Goal: Task Accomplishment & Management: Manage account settings

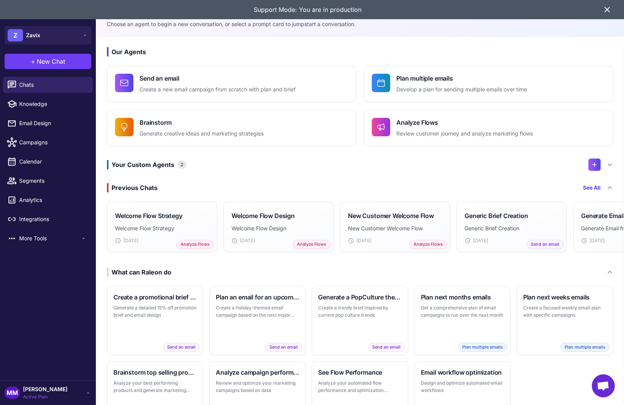
click at [608, 8] on icon at bounding box center [607, 9] width 9 height 9
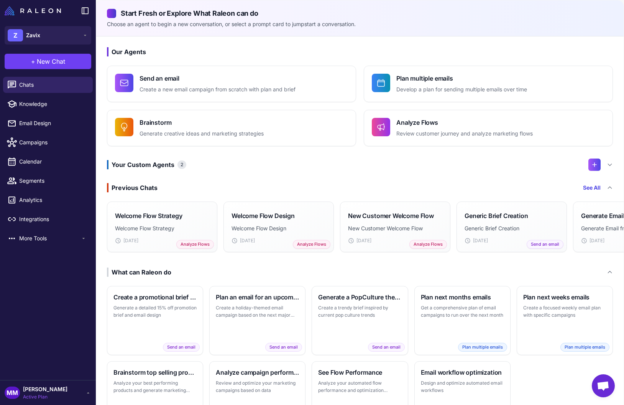
click at [205, 194] on div "Previous Chats See All Welcome Flow Strategy Welcome Flow Strategy [DATE] Analy…" at bounding box center [360, 219] width 506 height 72
click at [250, 47] on h3 "Our Agents" at bounding box center [360, 51] width 506 height 9
click at [289, 174] on div "Our Agents Send an email Create a new email campaign from scratch with plan and…" at bounding box center [360, 238] width 528 height 404
click at [29, 103] on span "Knowledge" at bounding box center [52, 104] width 67 height 8
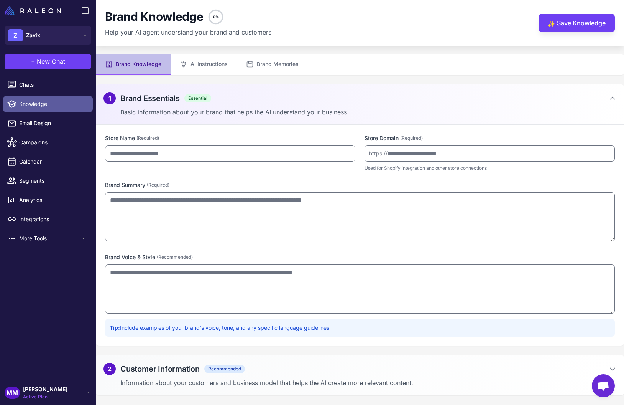
type input "*****"
type input "**********"
type textarea "**********"
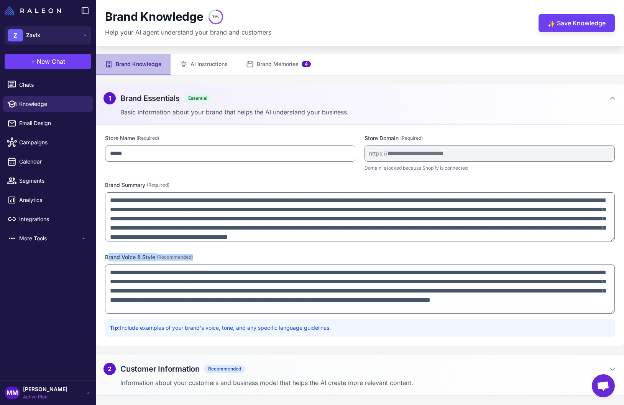
drag, startPoint x: 106, startPoint y: 256, endPoint x: 158, endPoint y: 262, distance: 52.5
click at [158, 262] on div "**********" at bounding box center [360, 295] width 510 height 84
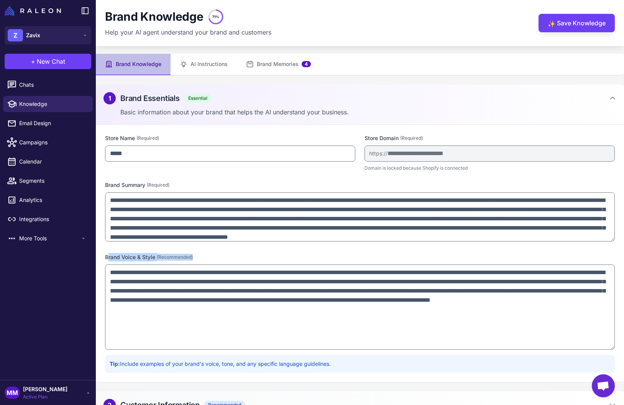
drag, startPoint x: 613, startPoint y: 311, endPoint x: 564, endPoint y: 349, distance: 62.0
click at [619, 354] on div "**********" at bounding box center [360, 253] width 528 height 257
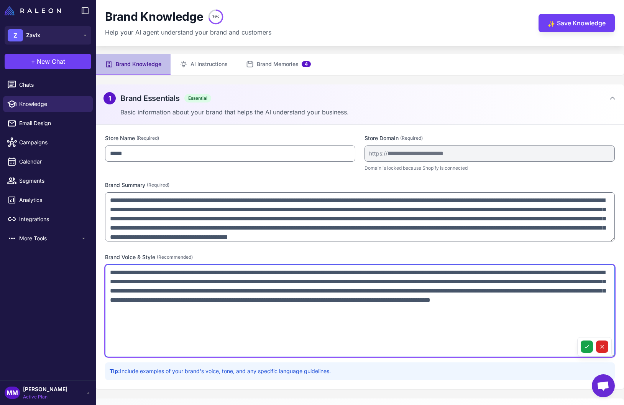
drag, startPoint x: 429, startPoint y: 311, endPoint x: 83, endPoint y: 270, distance: 348.3
click at [83, 270] on div "Z Zavix + New Chat Raleon Agents Send an email Plan multiple emails Brainstorm …" at bounding box center [312, 202] width 624 height 405
click at [433, 310] on textarea "**********" at bounding box center [360, 310] width 510 height 92
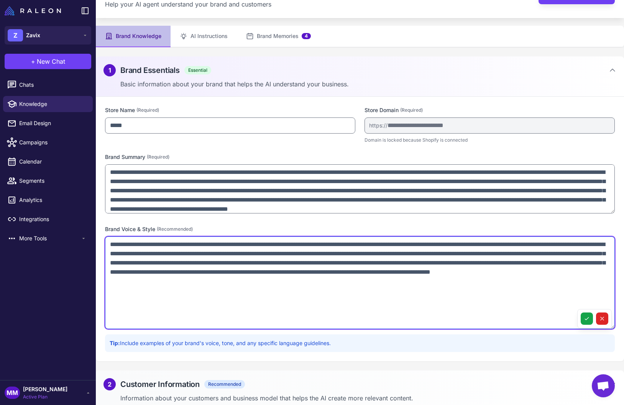
scroll to position [34, 0]
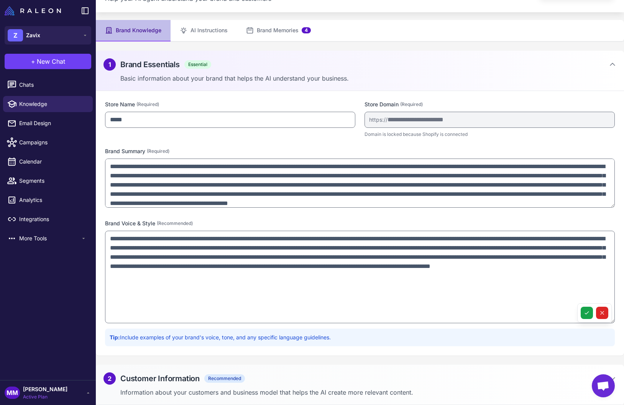
click at [211, 382] on span "Recommended" at bounding box center [224, 378] width 41 height 8
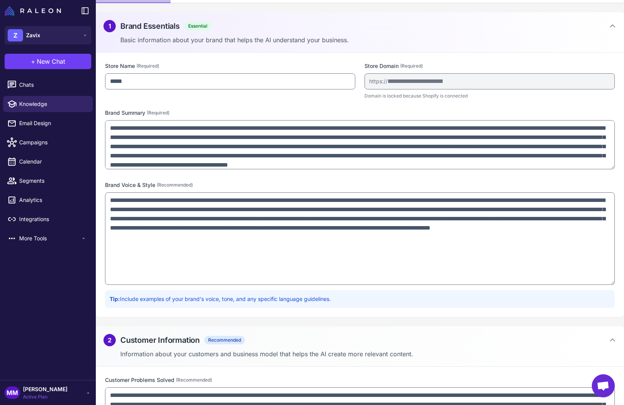
scroll to position [199, 0]
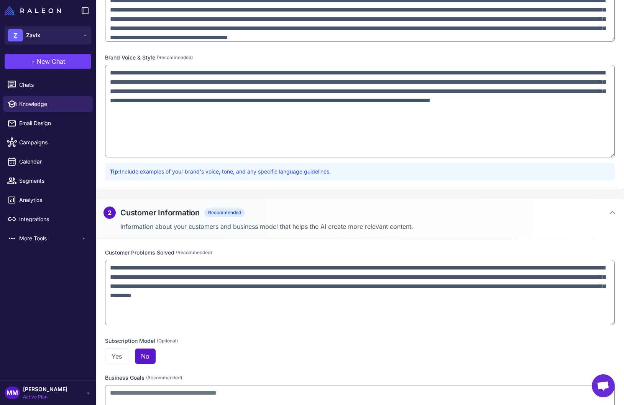
drag, startPoint x: 612, startPoint y: 294, endPoint x: 605, endPoint y: 323, distance: 29.4
click at [605, 323] on textarea "**********" at bounding box center [360, 292] width 510 height 65
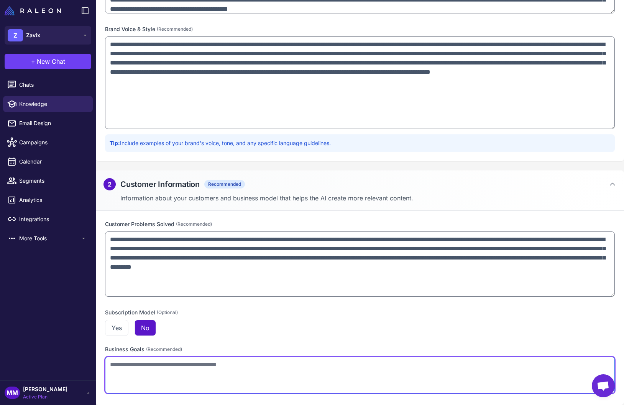
click at [110, 366] on textarea at bounding box center [360, 374] width 510 height 37
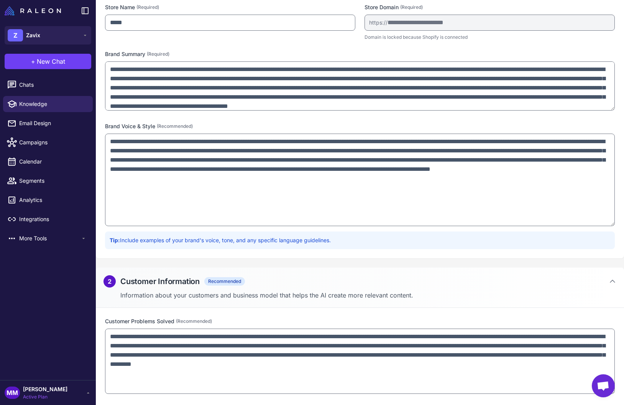
scroll to position [99, 0]
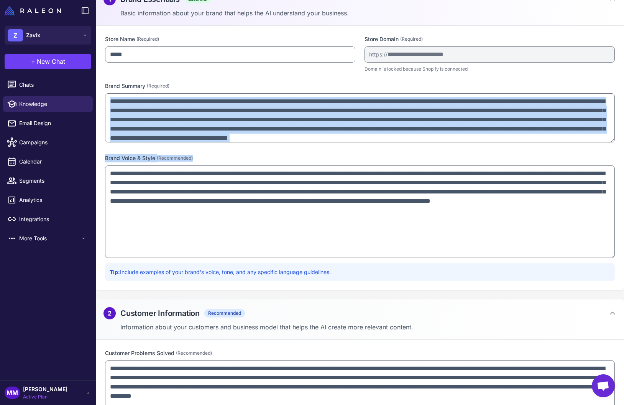
drag, startPoint x: 614, startPoint y: 143, endPoint x: 612, endPoint y: 165, distance: 21.9
click at [612, 165] on div "**********" at bounding box center [360, 158] width 528 height 264
click at [560, 152] on div "**********" at bounding box center [360, 158] width 528 height 264
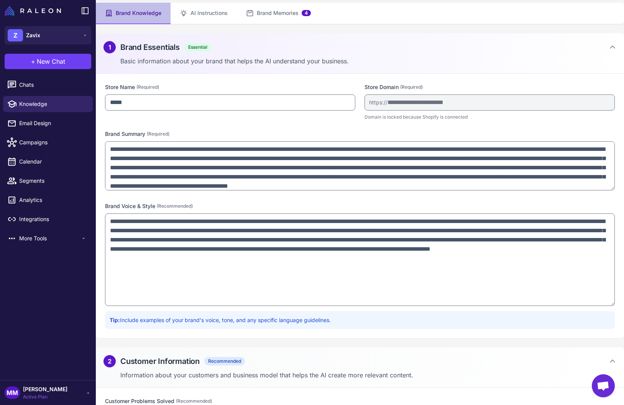
scroll to position [46, 0]
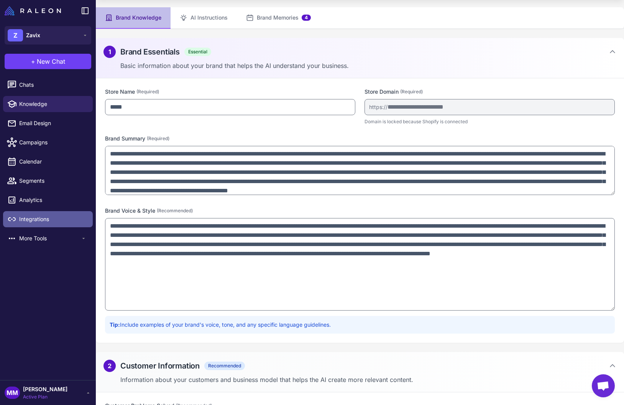
click at [32, 222] on span "Integrations" at bounding box center [52, 219] width 67 height 8
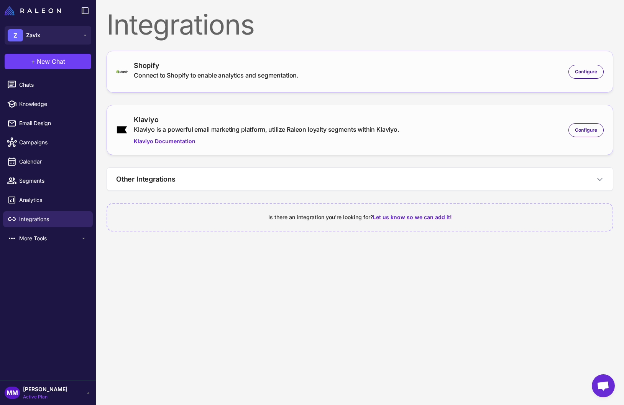
click at [306, 275] on content "Integrations Shopify Connect to Shopify to enable analytics and segmentation. C…" at bounding box center [360, 202] width 528 height 405
click at [583, 74] on span "Configure" at bounding box center [586, 71] width 22 height 7
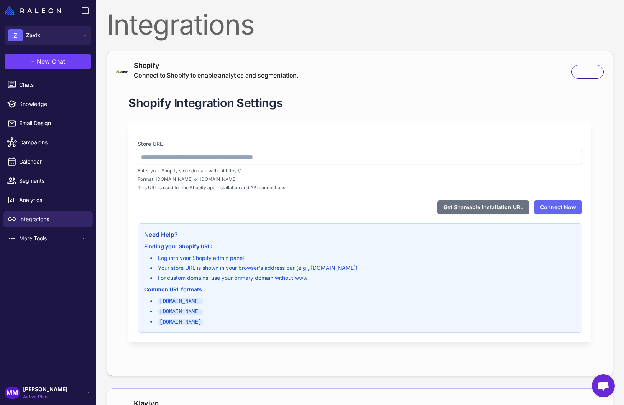
type input "**********"
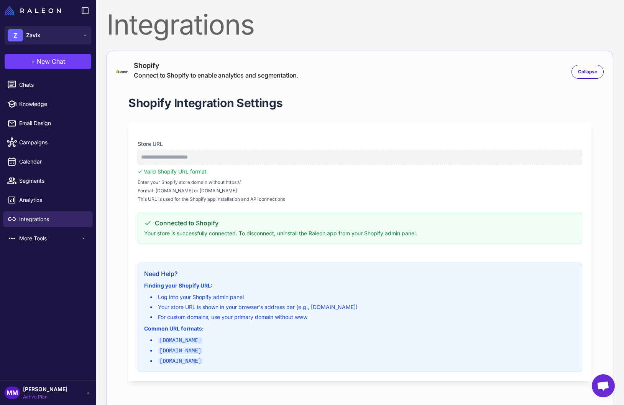
click at [538, 239] on section "Connected to Shopify Your store is successfully connected. To disconnect, unins…" at bounding box center [360, 228] width 445 height 32
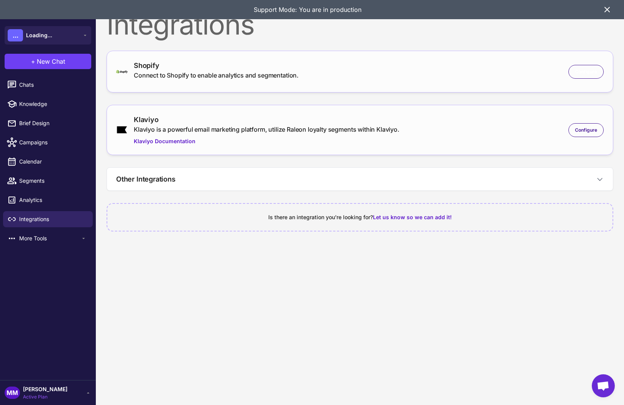
drag, startPoint x: 589, startPoint y: 71, endPoint x: 585, endPoint y: 81, distance: 10.9
click at [588, 71] on span "Configure" at bounding box center [586, 71] width 22 height 7
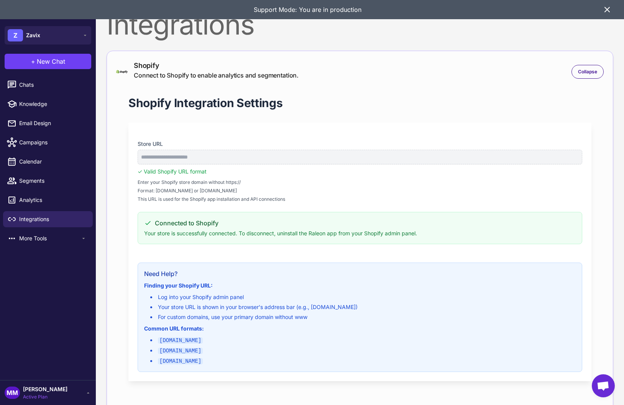
click at [411, 191] on span "Format: [DOMAIN_NAME] or [DOMAIN_NAME]" at bounding box center [360, 190] width 445 height 7
click at [582, 71] on span "Collapse" at bounding box center [587, 71] width 19 height 7
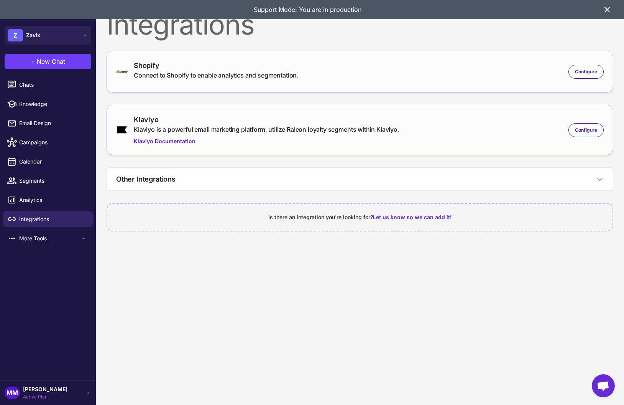
click at [610, 10] on icon at bounding box center [607, 9] width 9 height 9
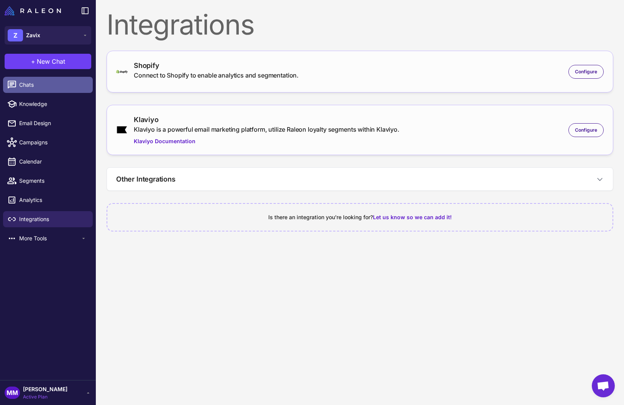
click at [40, 82] on span "Chats" at bounding box center [52, 85] width 67 height 8
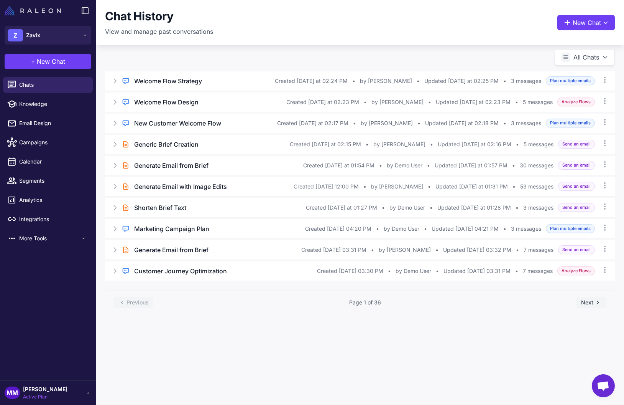
click at [46, 11] on img at bounding box center [33, 10] width 56 height 9
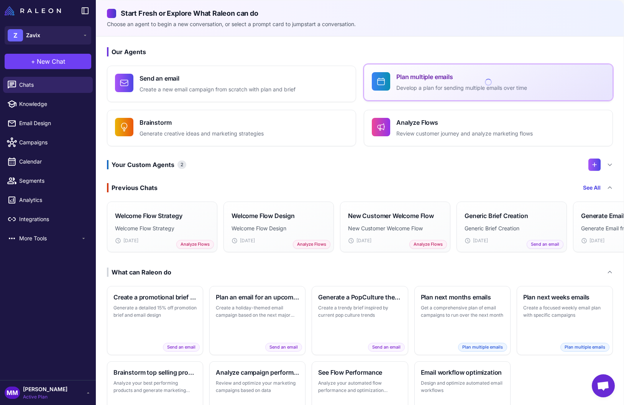
click at [438, 82] on div "Plan multiple emails Develop a plan for sending multiple emails over time" at bounding box center [461, 82] width 131 height 20
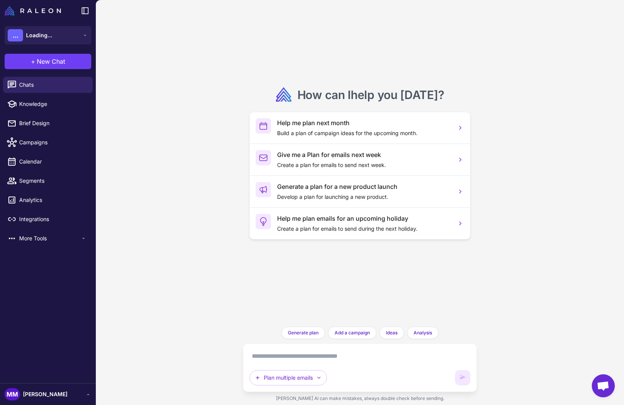
click at [273, 356] on textarea at bounding box center [360, 356] width 221 height 12
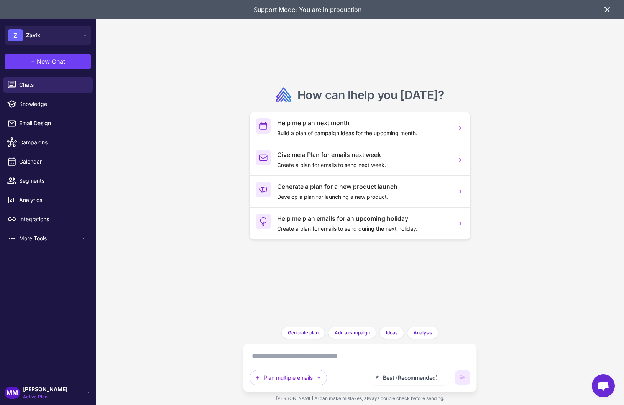
click at [609, 12] on icon at bounding box center [607, 9] width 9 height 9
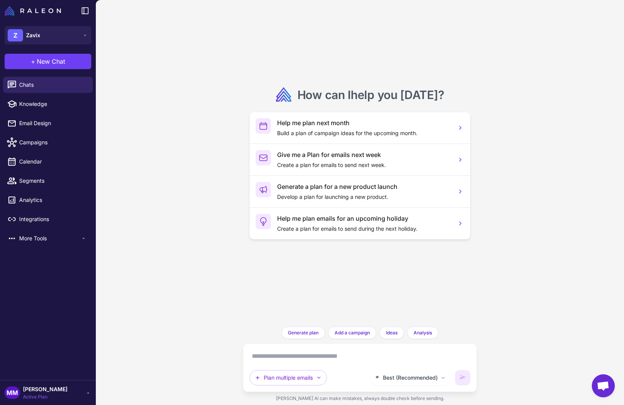
click at [275, 360] on textarea at bounding box center [360, 356] width 221 height 12
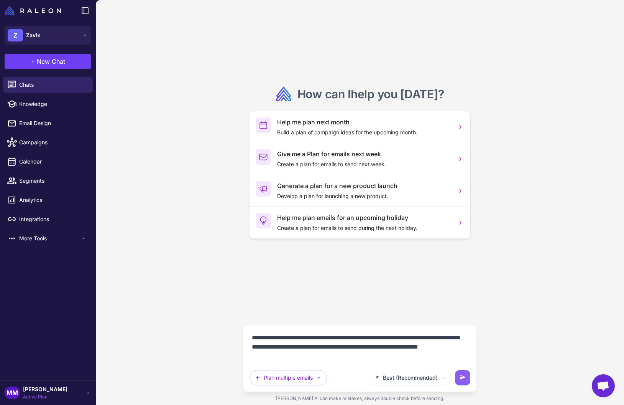
type textarea "**********"
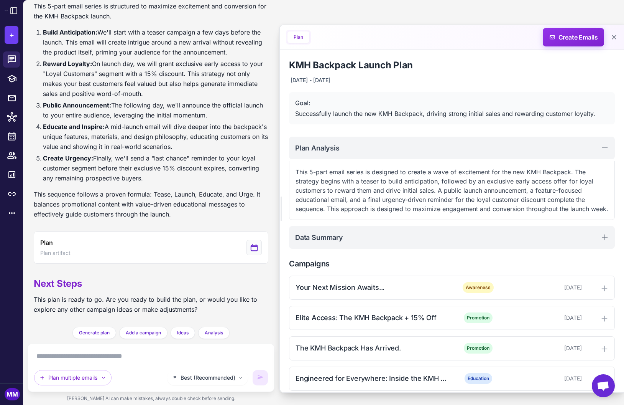
scroll to position [186, 0]
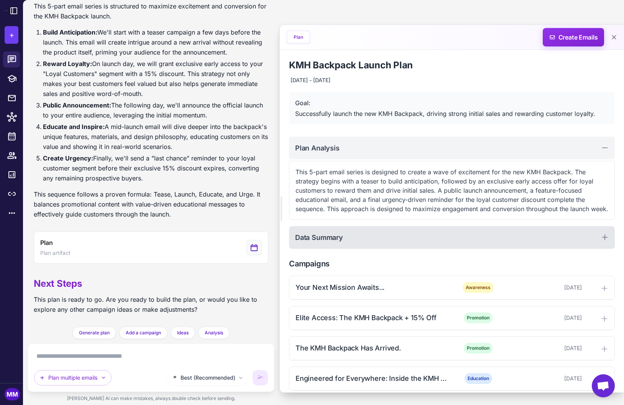
click at [385, 244] on div "Data Summary" at bounding box center [452, 237] width 326 height 23
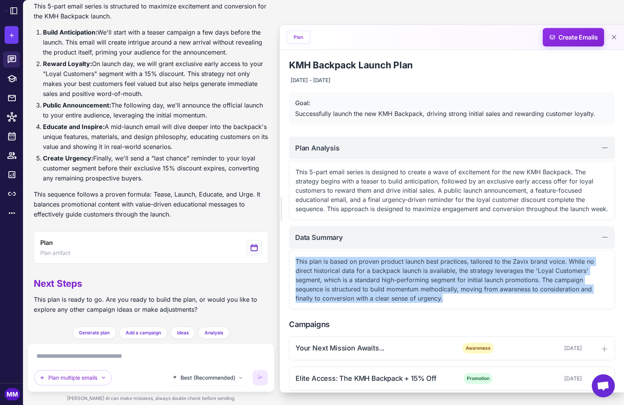
drag, startPoint x: 446, startPoint y: 308, endPoint x: 290, endPoint y: 272, distance: 160.2
click at [290, 272] on div "This plan is based on proven product launch best practices, tailored to the Zav…" at bounding box center [452, 279] width 326 height 59
click at [350, 281] on p "This plan is based on proven product launch best practices, tailored to the Zav…" at bounding box center [452, 280] width 313 height 46
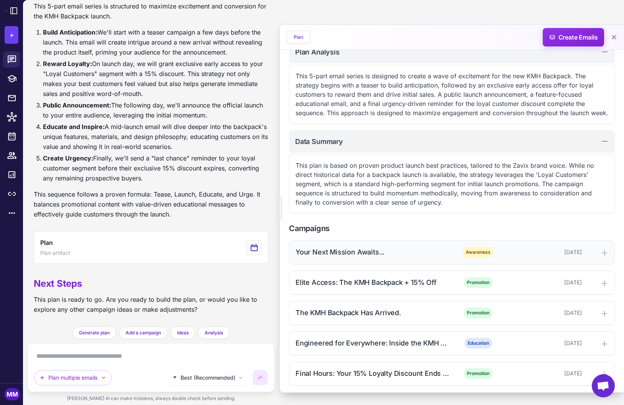
scroll to position [99, 0]
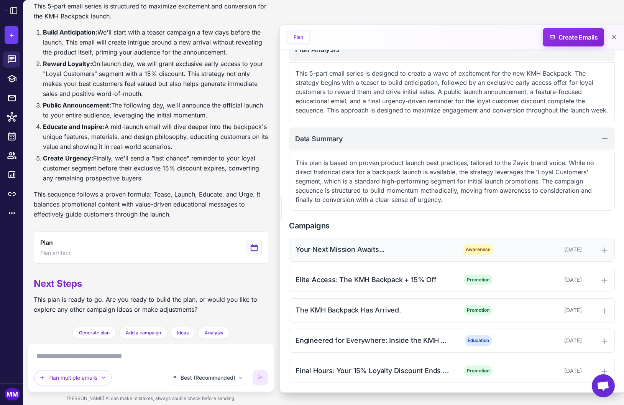
click at [362, 254] on div "Your Next Mission Awaits..." at bounding box center [373, 249] width 155 height 10
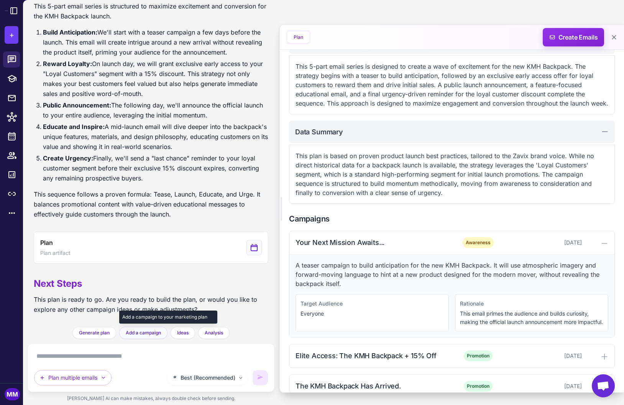
scroll to position [184, 0]
click at [123, 358] on textarea at bounding box center [151, 356] width 234 height 12
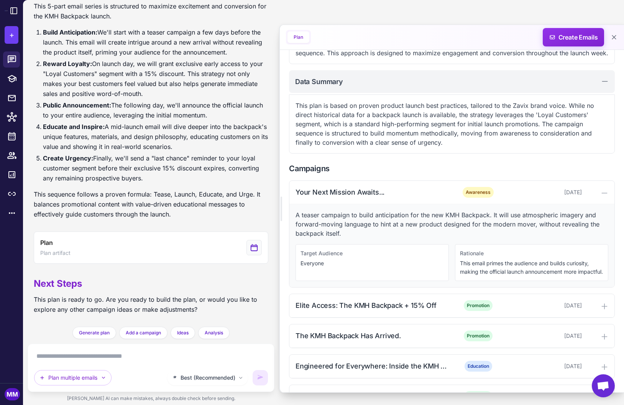
scroll to position [199, 0]
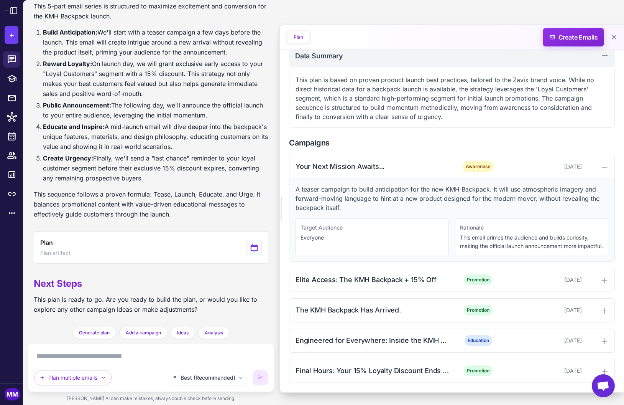
click at [119, 360] on textarea at bounding box center [151, 356] width 234 height 12
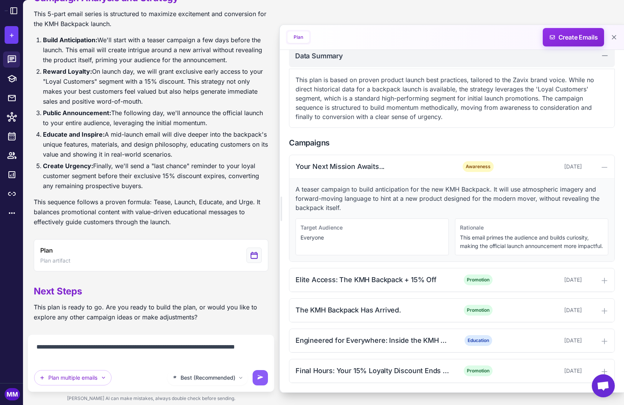
type textarea "**********"
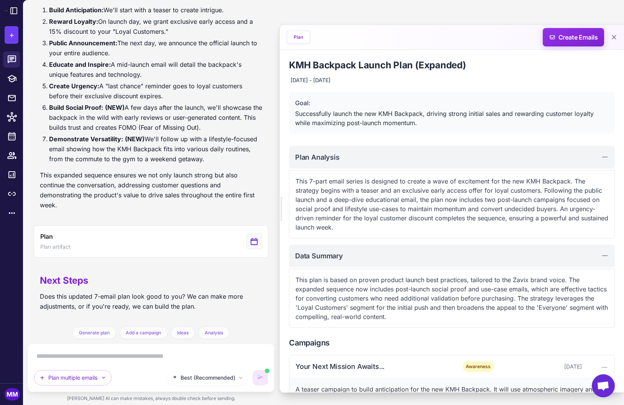
scroll to position [697, 0]
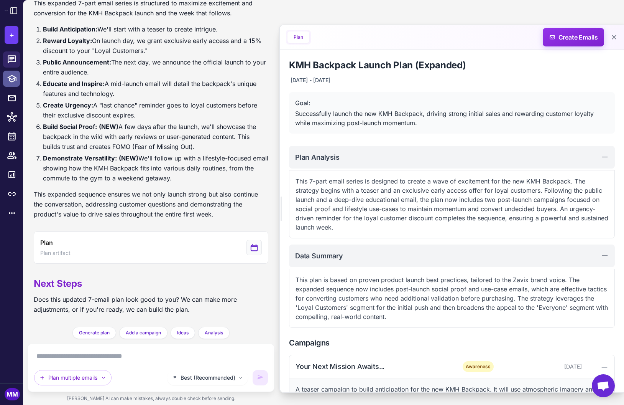
click at [13, 81] on icon at bounding box center [11, 79] width 9 height 8
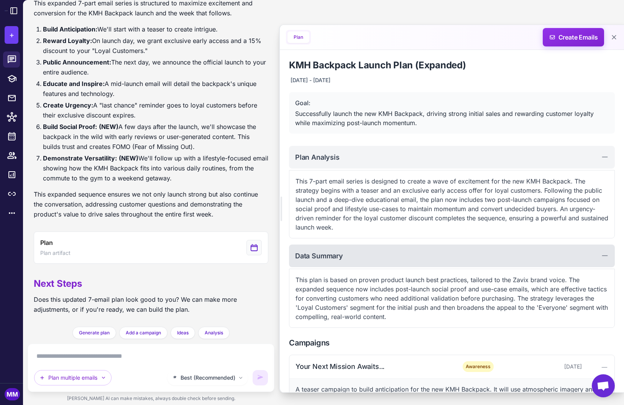
click at [346, 257] on div "Data Summary" at bounding box center [452, 255] width 326 height 23
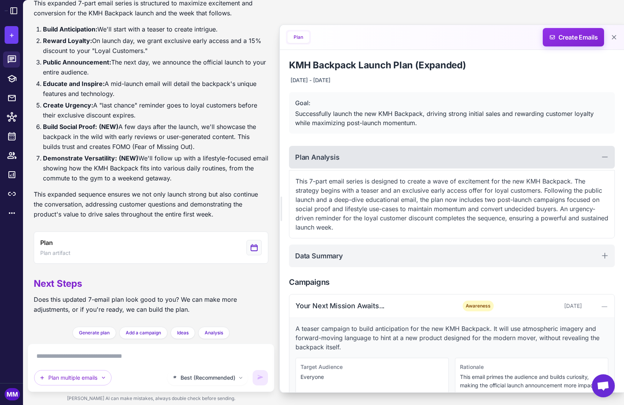
click at [319, 158] on h2 "Plan Analysis" at bounding box center [317, 157] width 44 height 10
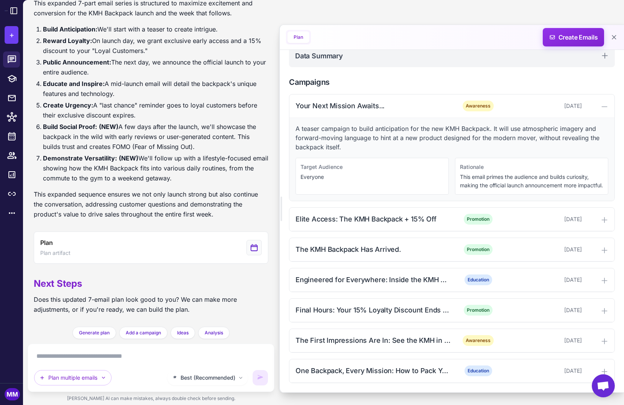
scroll to position [138, 0]
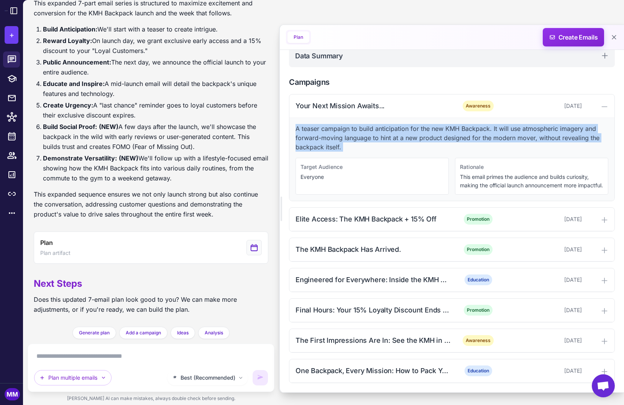
drag, startPoint x: 295, startPoint y: 117, endPoint x: 352, endPoint y: 143, distance: 63.0
click at [352, 143] on div "A teaser campaign to build anticipation for the new KMH Backpack. It will use a…" at bounding box center [452, 159] width 325 height 83
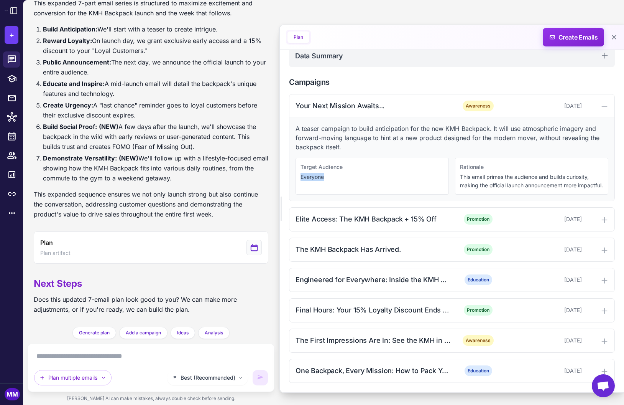
drag, startPoint x: 302, startPoint y: 167, endPoint x: 324, endPoint y: 170, distance: 22.8
click at [324, 173] on p "Everyone" at bounding box center [372, 177] width 143 height 8
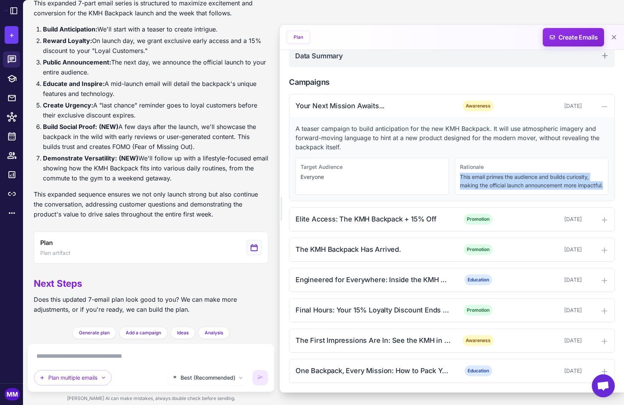
drag, startPoint x: 488, startPoint y: 186, endPoint x: 458, endPoint y: 164, distance: 37.4
click at [458, 164] on div "Rationale This email primes the audience and builds curiosity, making the offic…" at bounding box center [531, 176] width 153 height 37
click at [478, 176] on p "This email primes the audience and builds curiosity, making the official launch…" at bounding box center [531, 181] width 143 height 17
click at [347, 124] on p "A teaser campaign to build anticipation for the new KMH Backpack. It will use a…" at bounding box center [452, 138] width 313 height 28
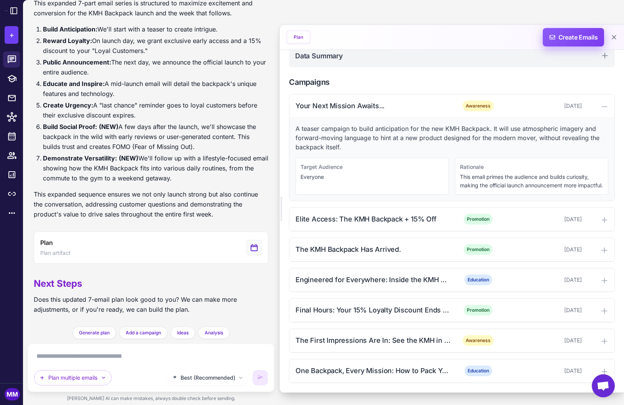
click at [572, 38] on span "Create Emails" at bounding box center [573, 37] width 67 height 18
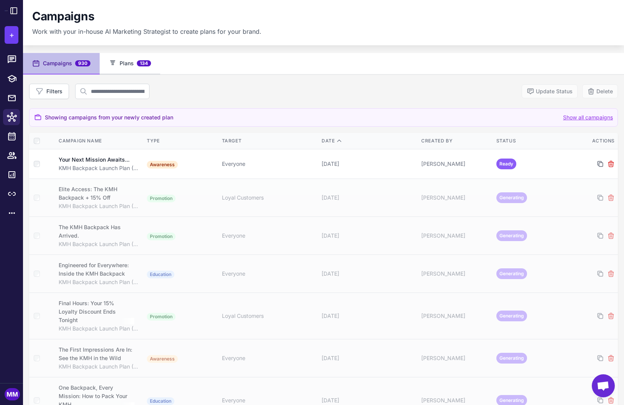
click at [125, 64] on button "Plans 134" at bounding box center [130, 63] width 61 height 21
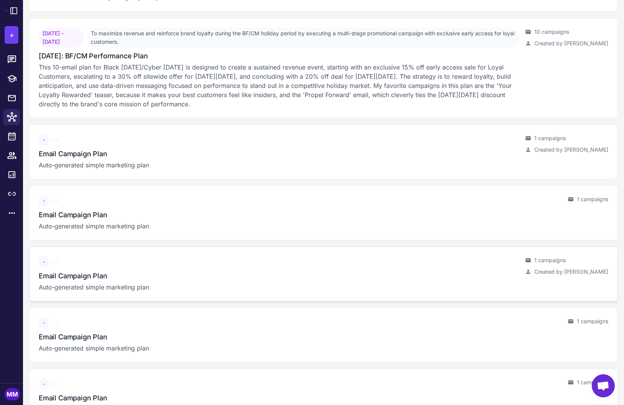
scroll to position [10090, 0]
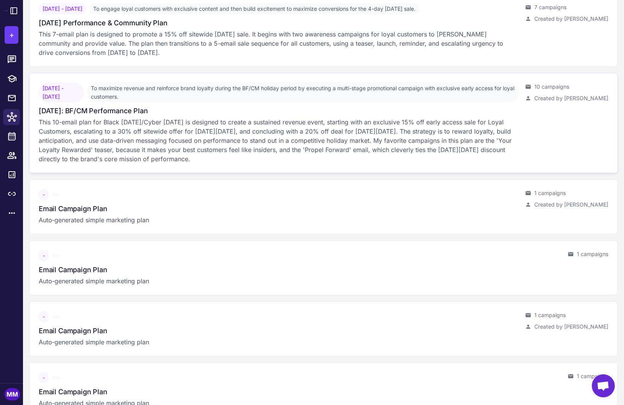
click at [153, 163] on p "This 10-email plan for Black Friday/Cyber Monday is designed to create a sustai…" at bounding box center [279, 140] width 480 height 46
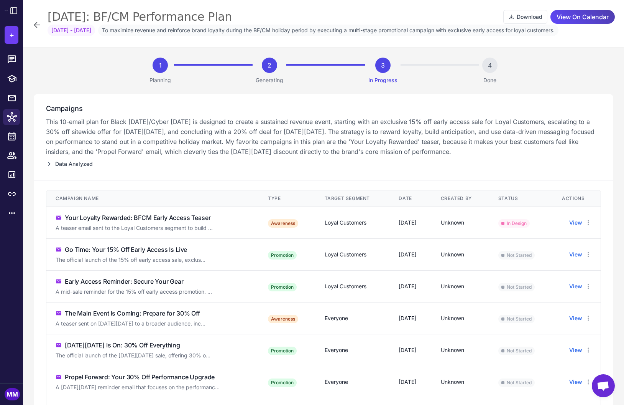
click at [31, 22] on div "November 2025: BF/CM Performance Plan Download View On Calendar Nov 19, 2025 - …" at bounding box center [323, 23] width 601 height 47
click at [35, 27] on icon at bounding box center [36, 24] width 9 height 9
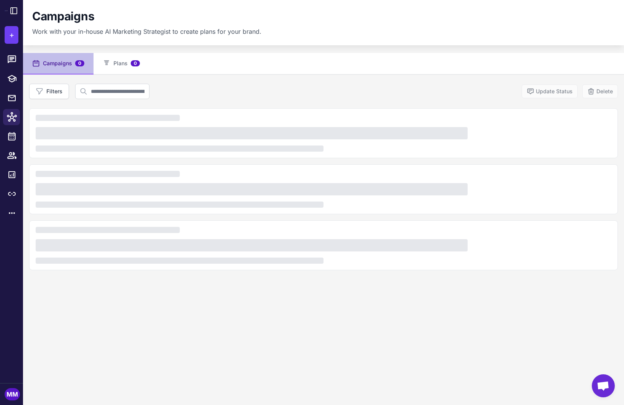
click at [57, 67] on button "Campaigns 0" at bounding box center [58, 63] width 71 height 21
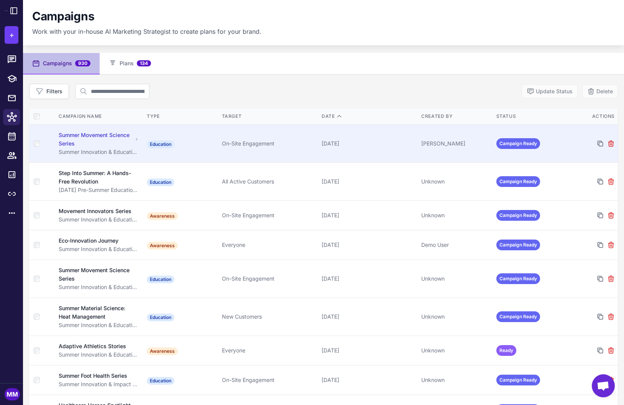
click at [202, 146] on td "Education" at bounding box center [181, 143] width 75 height 38
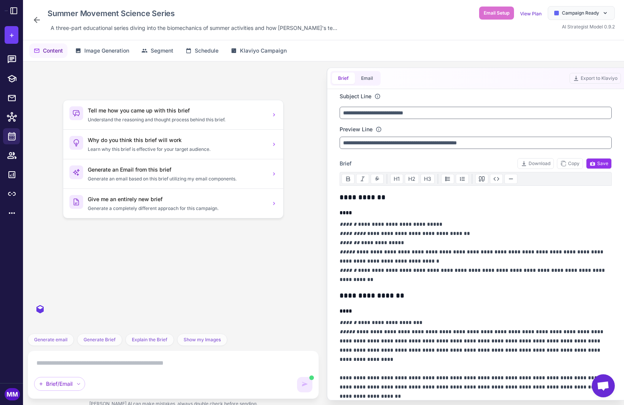
scroll to position [2000, 0]
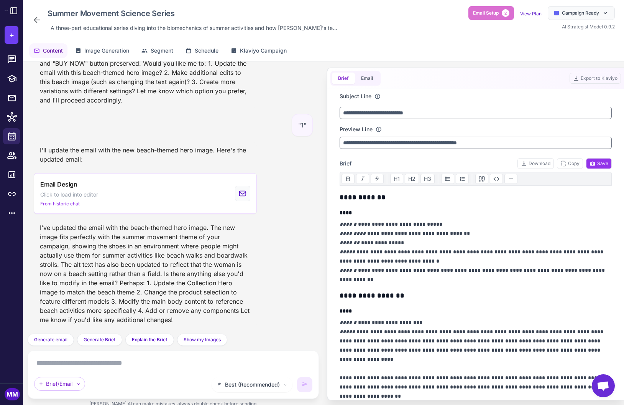
click at [452, 244] on p "**********" at bounding box center [476, 251] width 272 height 64
click at [18, 58] on div at bounding box center [14, 59] width 10 height 10
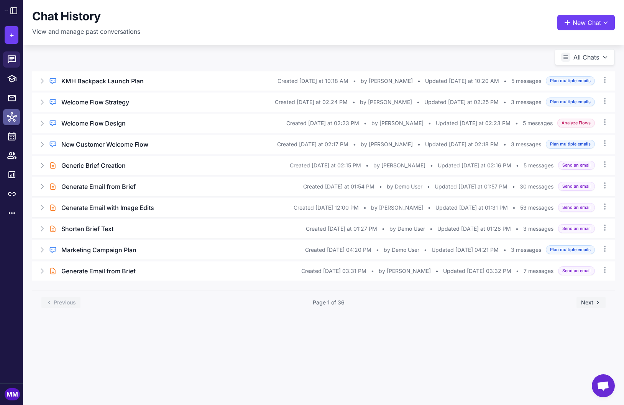
click at [14, 117] on icon at bounding box center [12, 117] width 10 height 10
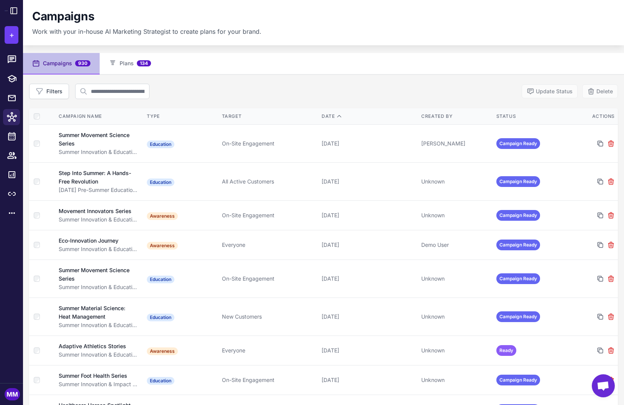
click at [52, 93] on button "Filters" at bounding box center [49, 91] width 40 height 15
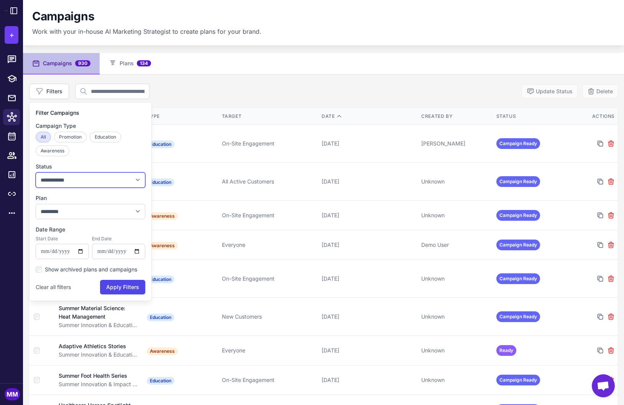
click at [104, 178] on select "**********" at bounding box center [91, 179] width 110 height 15
click at [36, 172] on select "**********" at bounding box center [91, 179] width 110 height 15
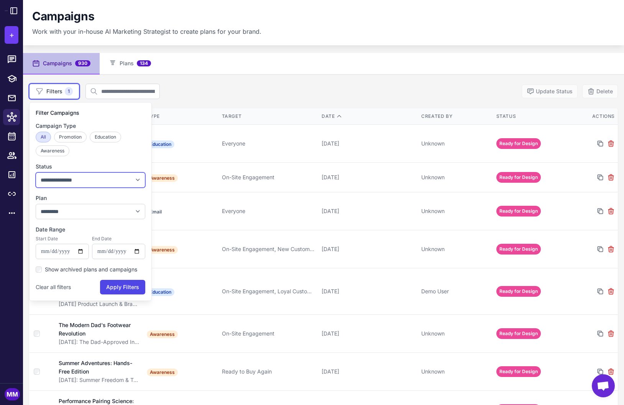
click at [88, 183] on select "**********" at bounding box center [91, 179] width 110 height 15
select select "**********"
click at [36, 172] on select "**********" at bounding box center [91, 179] width 110 height 15
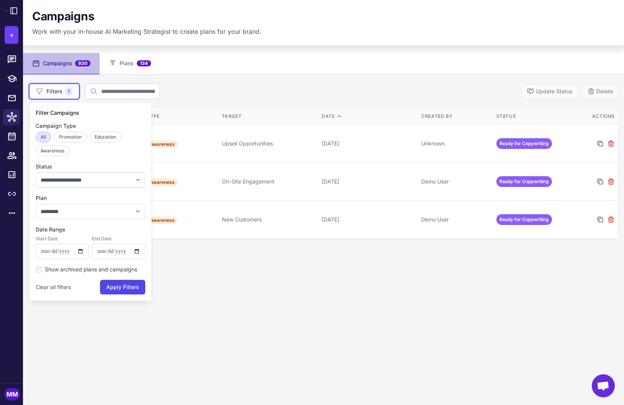
click at [395, 327] on div "**********" at bounding box center [323, 255] width 601 height 405
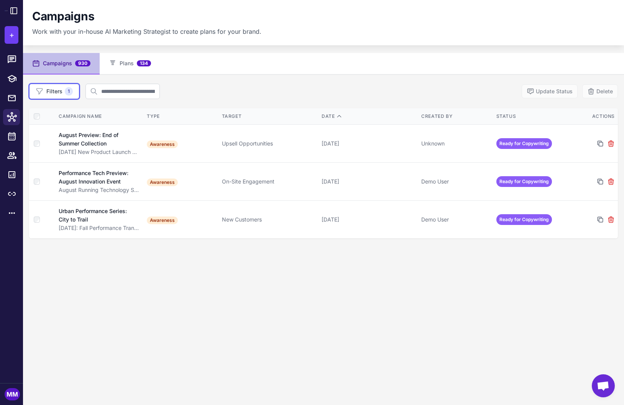
click at [86, 65] on span "930" at bounding box center [82, 63] width 15 height 6
click at [60, 88] on button "Filters 1" at bounding box center [54, 91] width 50 height 15
select select "**********"
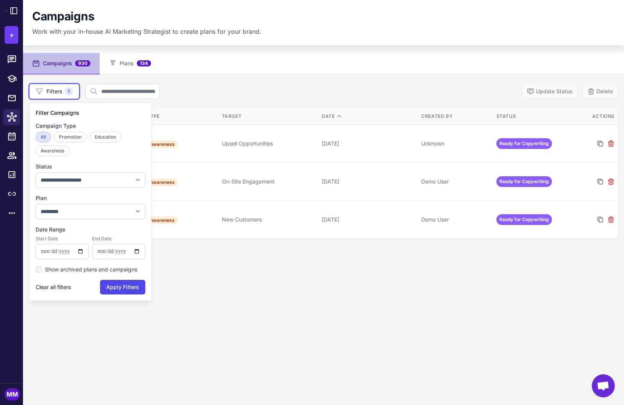
click at [54, 284] on button "Clear all filters" at bounding box center [53, 287] width 35 height 15
select select
click at [44, 285] on button "Clear all filters" at bounding box center [53, 287] width 35 height 15
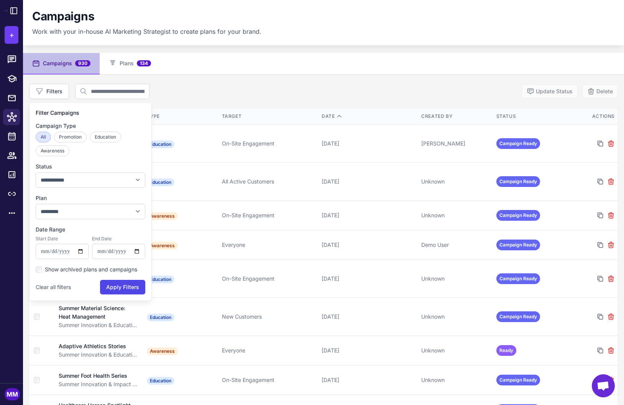
click at [306, 69] on nav "Campaigns 930 Plans 134" at bounding box center [323, 63] width 601 height 21
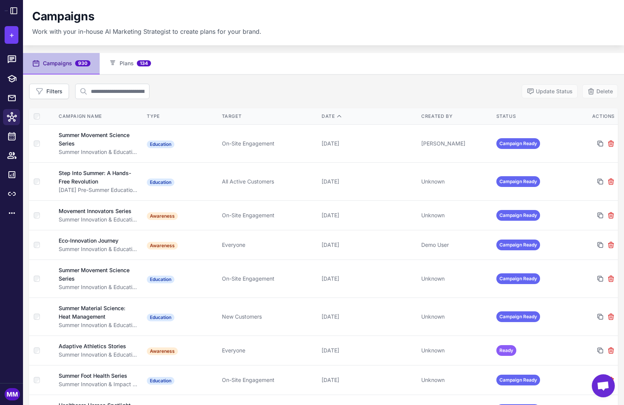
click at [236, 98] on div "Filters Update Status Delete" at bounding box center [323, 91] width 589 height 15
click at [337, 116] on icon at bounding box center [339, 116] width 6 height 6
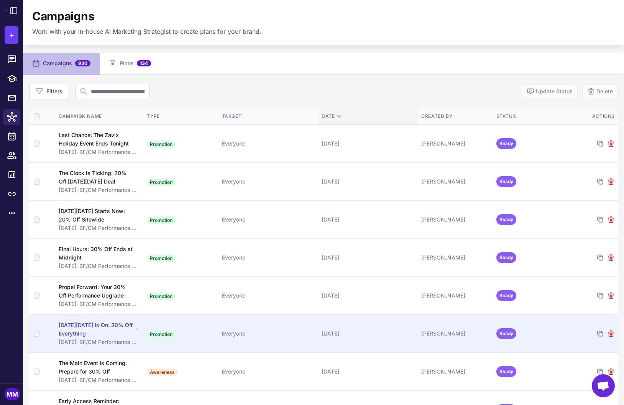
click at [200, 333] on td "Promotion" at bounding box center [181, 333] width 75 height 38
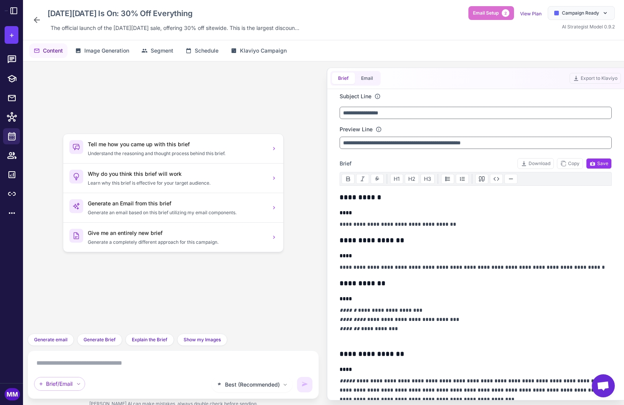
click at [100, 368] on textarea at bounding box center [173, 363] width 278 height 12
click at [51, 366] on textarea at bounding box center [173, 363] width 278 height 12
drag, startPoint x: 353, startPoint y: 309, endPoint x: 416, endPoint y: 308, distance: 63.3
click at [415, 308] on p "**********" at bounding box center [476, 323] width 272 height 37
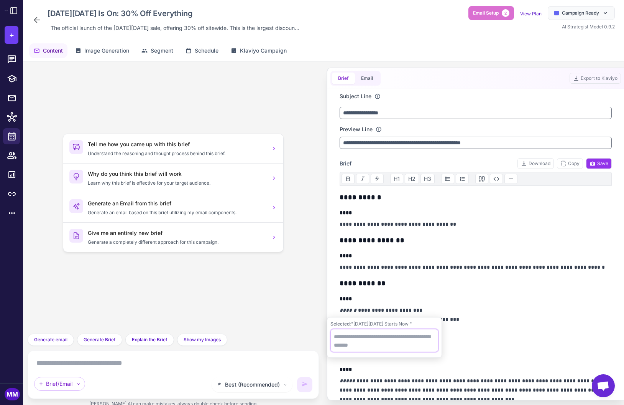
click at [361, 339] on textarea at bounding box center [385, 340] width 108 height 23
type textarea "**********"
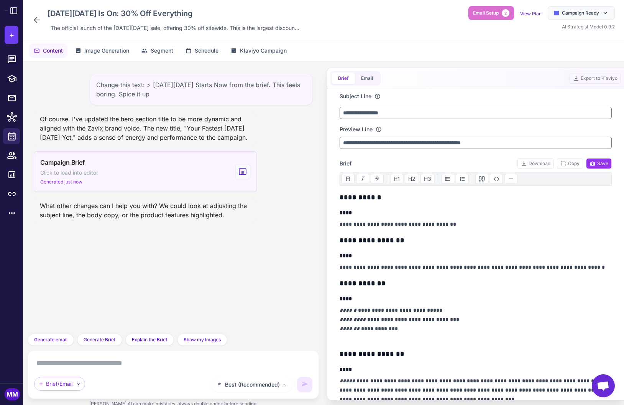
click at [97, 177] on div "Campaign Brief Click to load into editor Generated just now" at bounding box center [69, 172] width 58 height 28
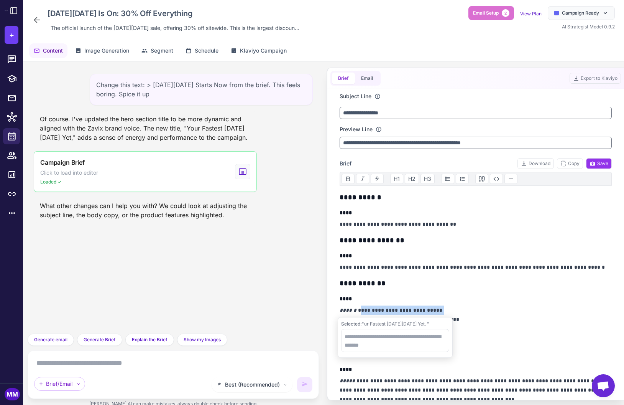
drag, startPoint x: 435, startPoint y: 312, endPoint x: 356, endPoint y: 309, distance: 79.4
click at [356, 309] on p "**********" at bounding box center [476, 323] width 272 height 37
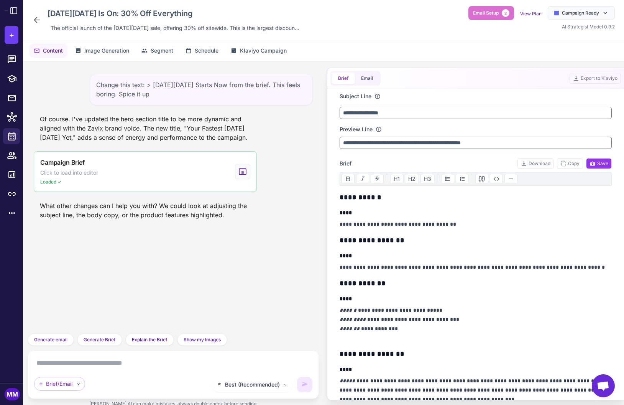
drag, startPoint x: 431, startPoint y: 307, endPoint x: 443, endPoint y: 311, distance: 12.3
click at [431, 307] on p "**********" at bounding box center [476, 323] width 272 height 37
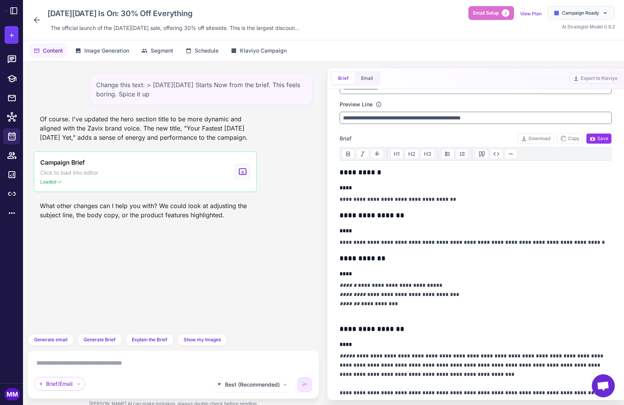
scroll to position [21, 0]
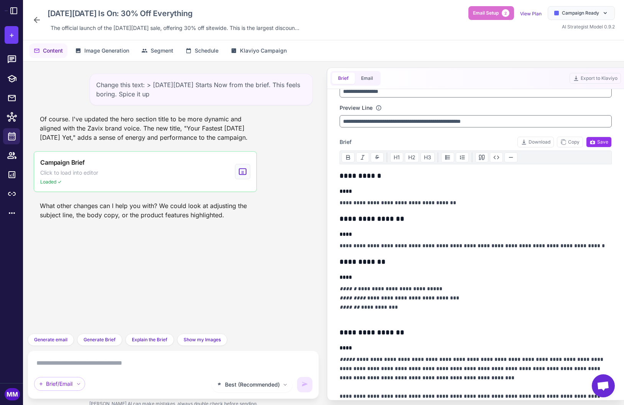
click at [189, 272] on div "Change this text: > Black Friday Starts Now from the brief. This feels boring. …" at bounding box center [173, 197] width 291 height 272
click at [189, 277] on div "Change this text: > Black Friday Starts Now from the brief. This feels boring. …" at bounding box center [173, 197] width 291 height 272
click at [11, 12] on icon at bounding box center [14, 11] width 7 height 7
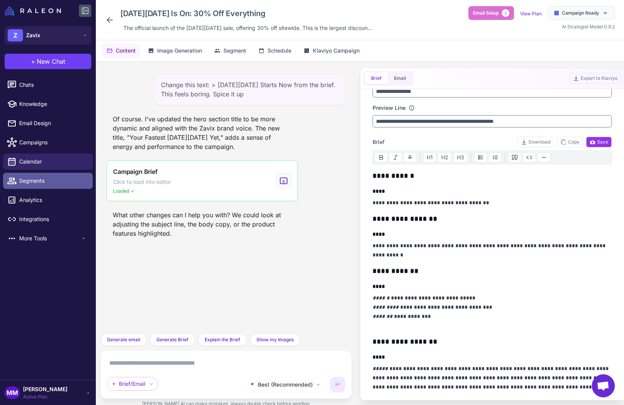
click at [25, 178] on span "Segments" at bounding box center [52, 180] width 67 height 8
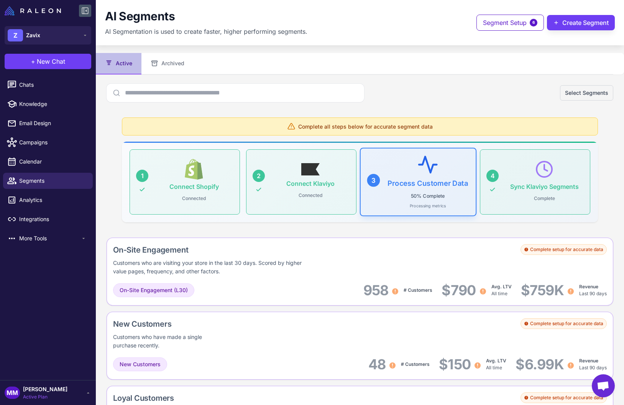
click at [431, 91] on div "Select Segments" at bounding box center [360, 93] width 507 height 18
click at [585, 23] on button "Create Segment" at bounding box center [581, 22] width 68 height 15
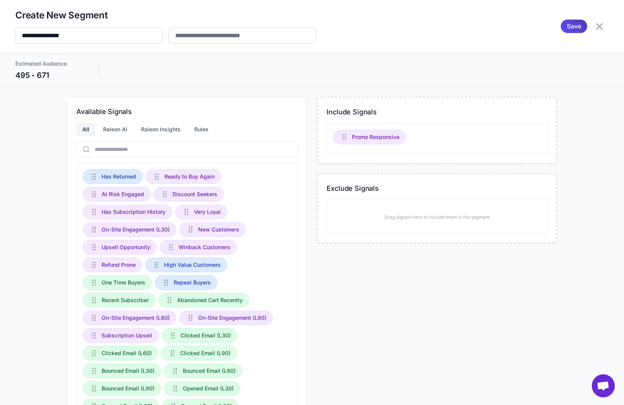
click at [392, 294] on div "Include Signals Promo Responsive Exclude Signals Drag signals here to include t…" at bounding box center [437, 300] width 241 height 406
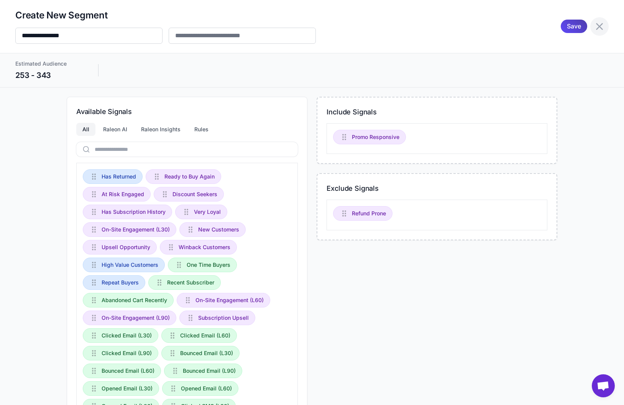
click at [595, 25] on icon at bounding box center [600, 26] width 12 height 12
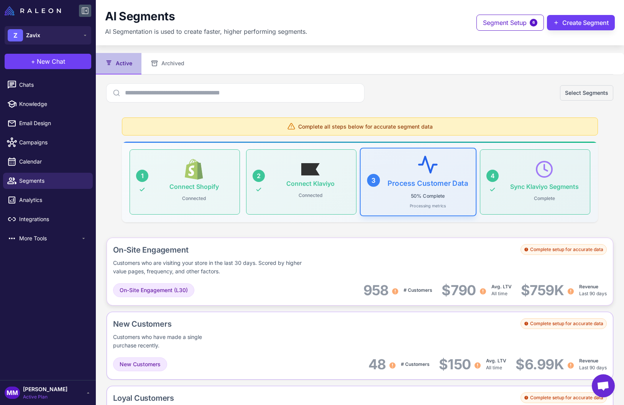
click at [367, 279] on div "On-Site Engagement Customers who are visiting your store in the last 30 days. S…" at bounding box center [360, 271] width 507 height 68
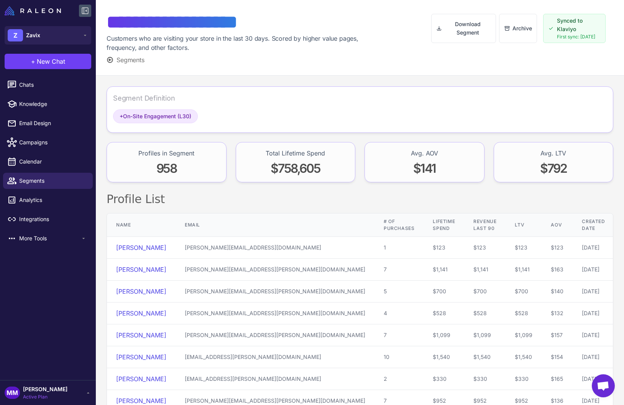
click at [53, 387] on span "Mary Marketer" at bounding box center [45, 389] width 44 height 8
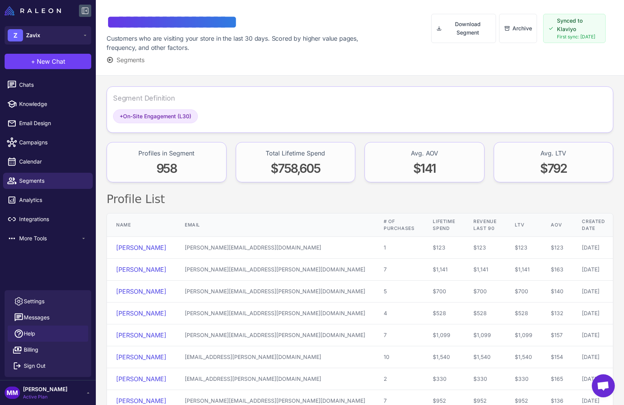
click at [31, 336] on span "Help" at bounding box center [30, 333] width 12 height 8
click at [115, 61] on button "Segments" at bounding box center [126, 59] width 38 height 9
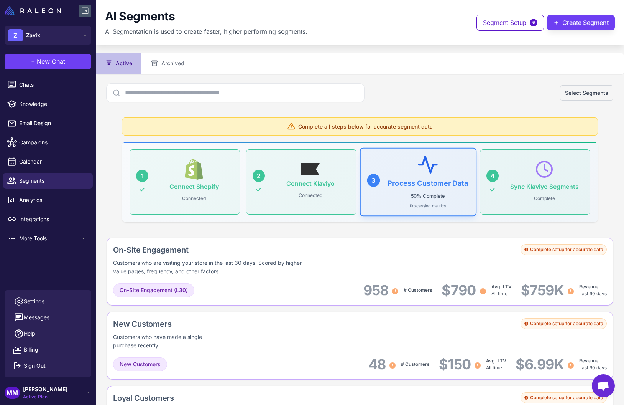
click at [491, 337] on div "New Customers Customers who have made a single purchase recently. Complete setu…" at bounding box center [360, 333] width 494 height 31
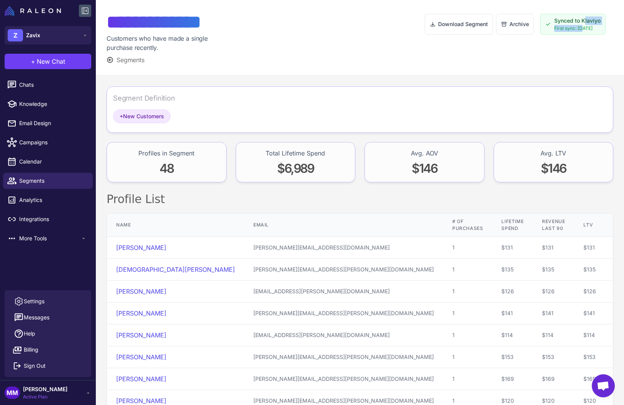
click at [580, 25] on span "First sync: 06/04/2025" at bounding box center [577, 28] width 46 height 7
click at [138, 57] on span "Segments" at bounding box center [131, 59] width 28 height 9
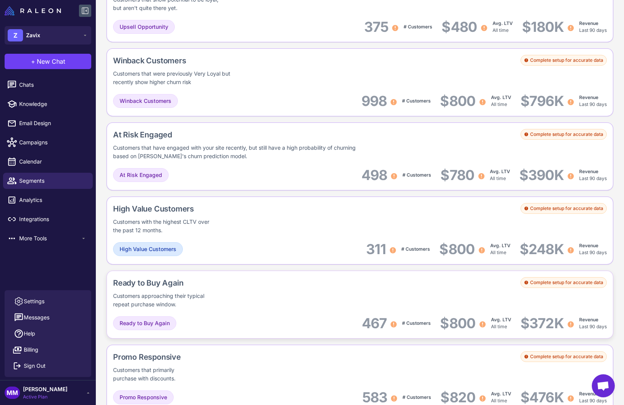
scroll to position [485, 0]
click at [183, 296] on div "Customers approaching their typical repeat purchase window." at bounding box center [165, 300] width 104 height 17
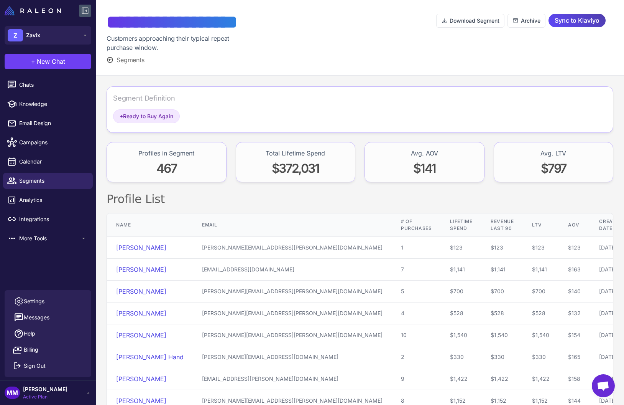
click at [110, 63] on icon at bounding box center [110, 59] width 7 height 7
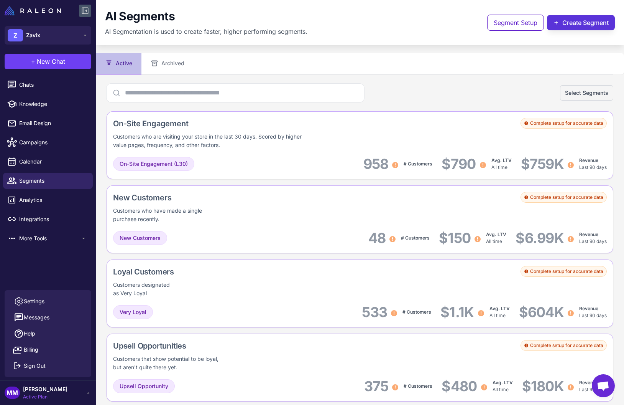
click at [589, 25] on button "Create Segment" at bounding box center [581, 22] width 68 height 15
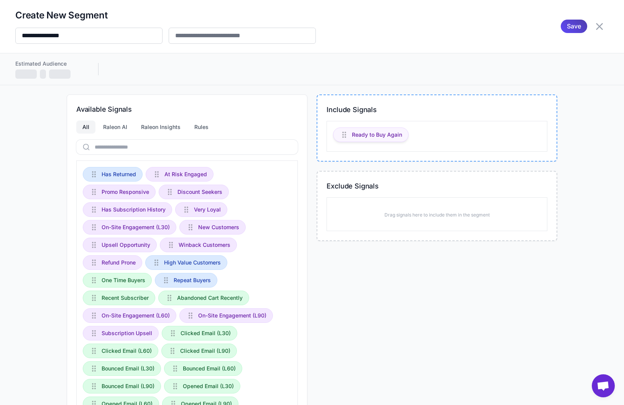
click at [375, 138] on span "Ready to Buy Again" at bounding box center [377, 134] width 50 height 8
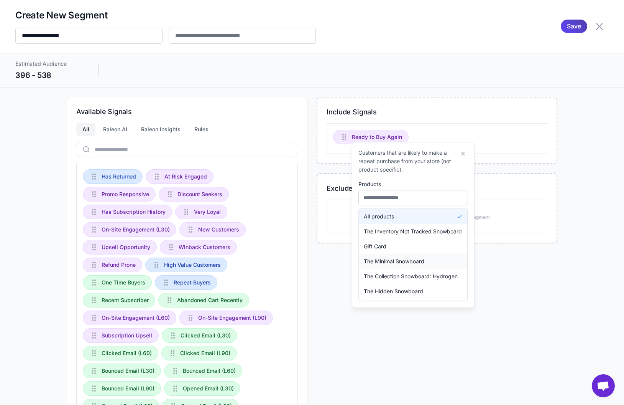
click at [395, 259] on span "The Minimal Snowboard" at bounding box center [394, 261] width 61 height 8
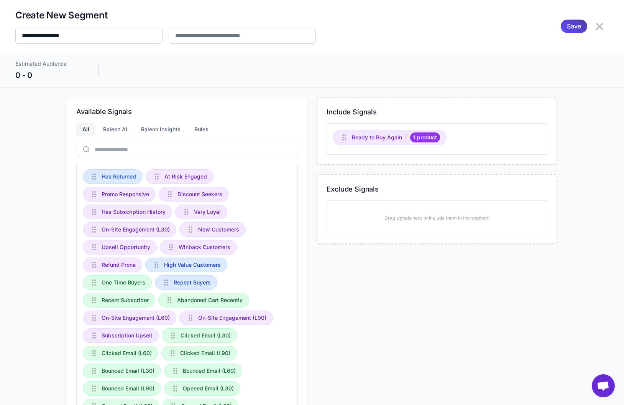
click at [510, 278] on div "Include Signals Ready to Buy Again | 1 product Exclude Signals Drag signals her…" at bounding box center [437, 300] width 241 height 406
click at [599, 27] on icon at bounding box center [599, 26] width 7 height 7
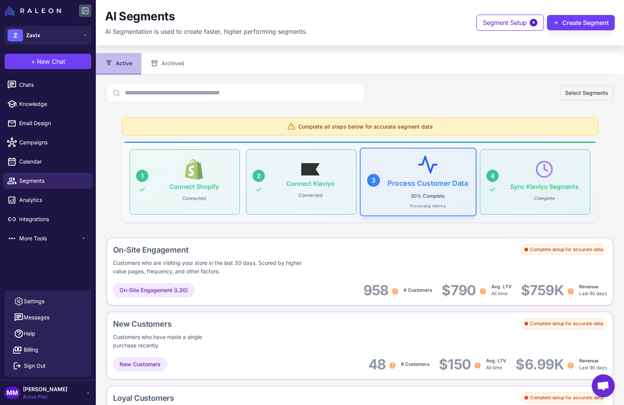
click at [394, 95] on div "Select Segments" at bounding box center [360, 93] width 507 height 18
click at [414, 90] on div "Select Segments" at bounding box center [360, 93] width 507 height 18
click at [416, 101] on div "Select Segments" at bounding box center [360, 93] width 507 height 18
click at [431, 90] on div "Select Segments" at bounding box center [360, 93] width 507 height 18
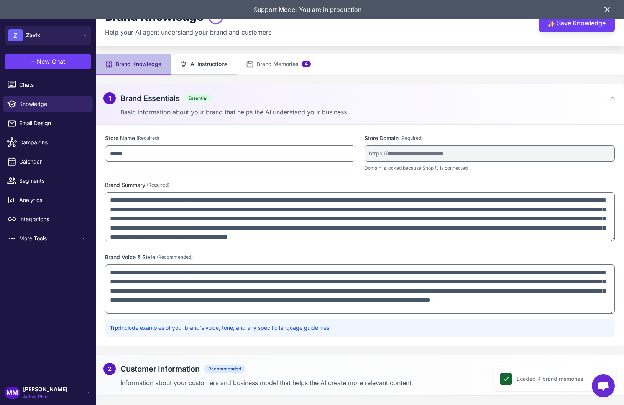
click at [209, 64] on button "AI Instructions" at bounding box center [204, 64] width 66 height 21
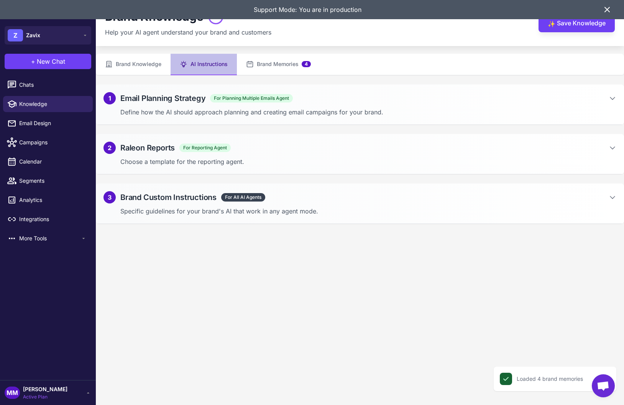
click at [153, 104] on div "1 Email Planning Strategy For Planning Multiple Emails Agent Define how the AI …" at bounding box center [360, 104] width 528 height 40
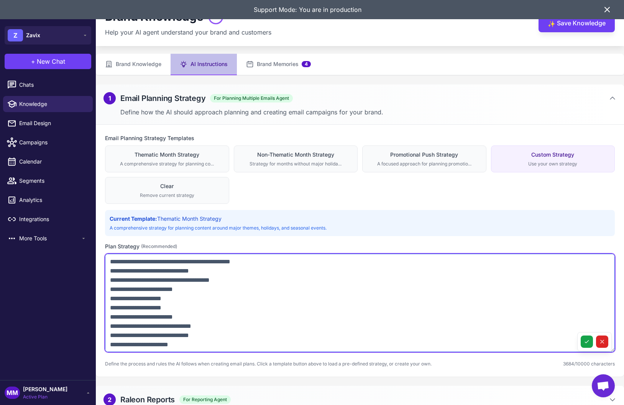
scroll to position [61, 0]
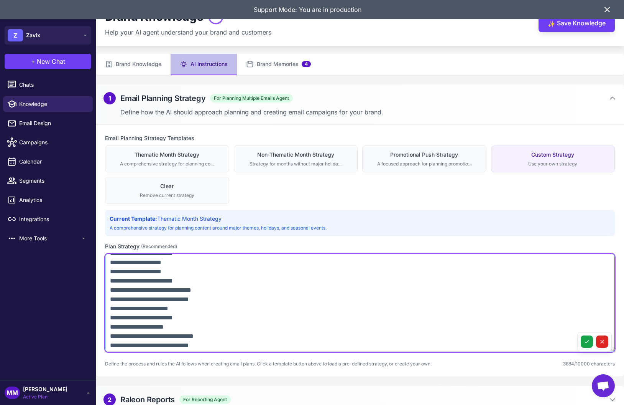
drag, startPoint x: 111, startPoint y: 258, endPoint x: 155, endPoint y: 340, distance: 93.2
click at [152, 345] on textarea at bounding box center [360, 302] width 510 height 98
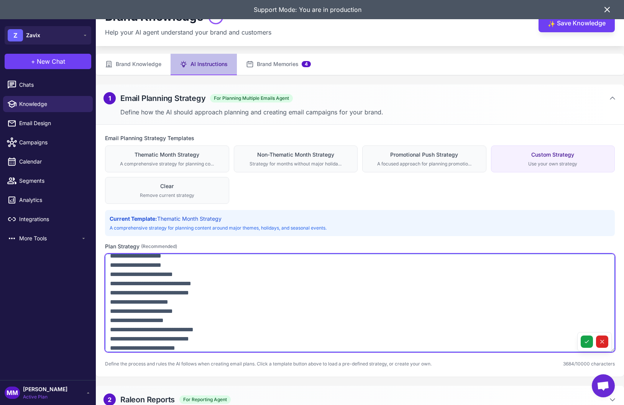
click at [143, 313] on textarea at bounding box center [360, 302] width 510 height 98
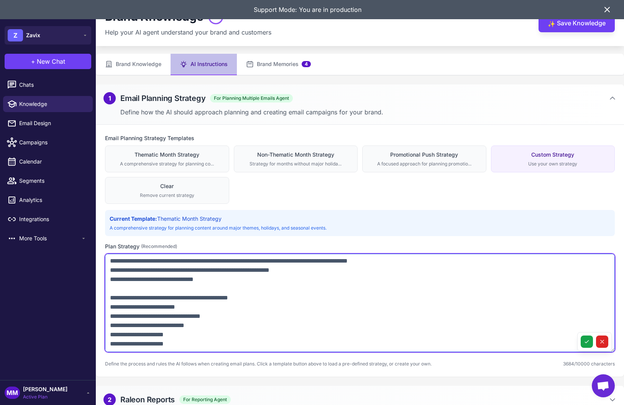
scroll to position [737, 0]
drag, startPoint x: 108, startPoint y: 282, endPoint x: 202, endPoint y: 345, distance: 113.5
click at [202, 345] on textarea at bounding box center [360, 302] width 510 height 98
click at [185, 345] on textarea at bounding box center [360, 302] width 510 height 98
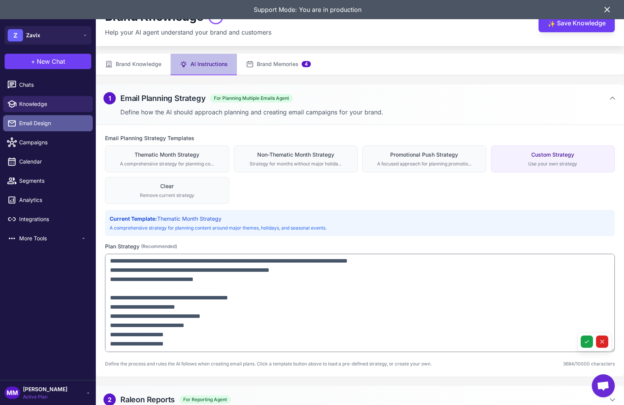
click at [32, 122] on span "Email Design" at bounding box center [52, 123] width 67 height 8
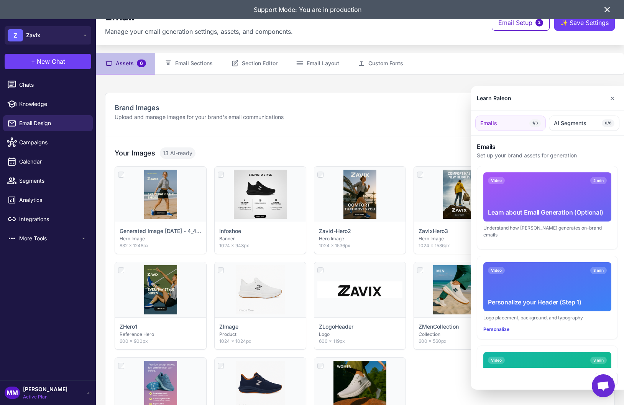
click at [606, 7] on icon at bounding box center [607, 9] width 9 height 9
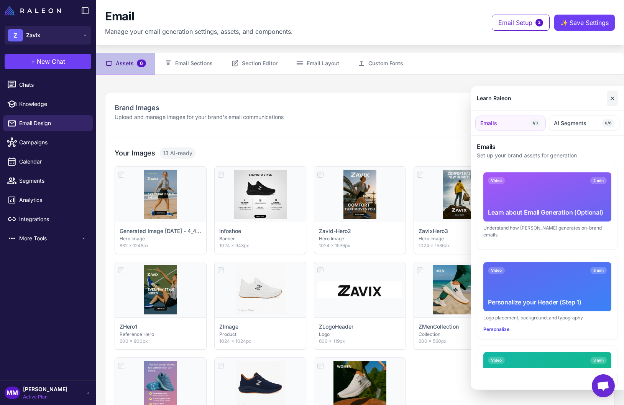
click at [615, 99] on button "✕" at bounding box center [612, 97] width 11 height 15
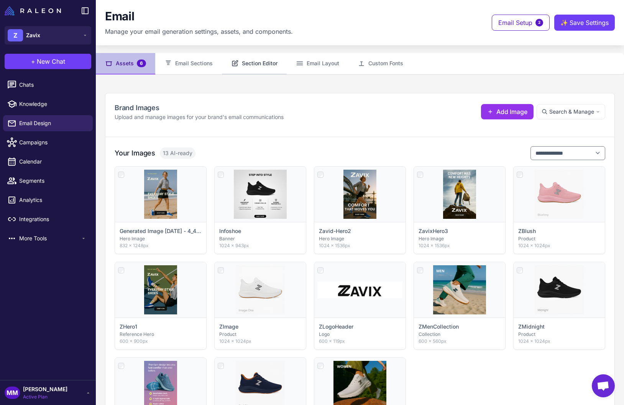
click at [253, 62] on button "Section Editor" at bounding box center [254, 63] width 65 height 21
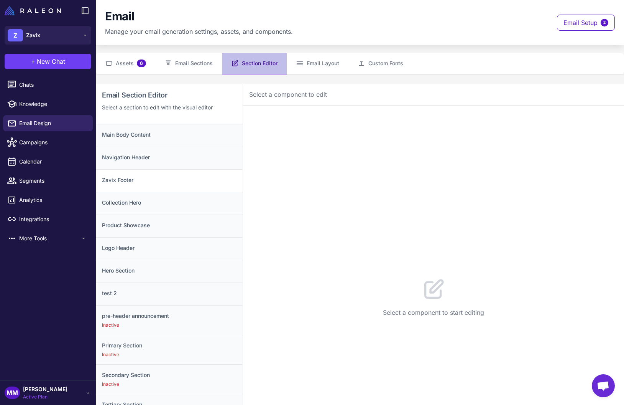
click at [128, 181] on h3 "Zavix Footer" at bounding box center [169, 180] width 135 height 8
click at [145, 140] on div "Main Body Content" at bounding box center [169, 135] width 147 height 22
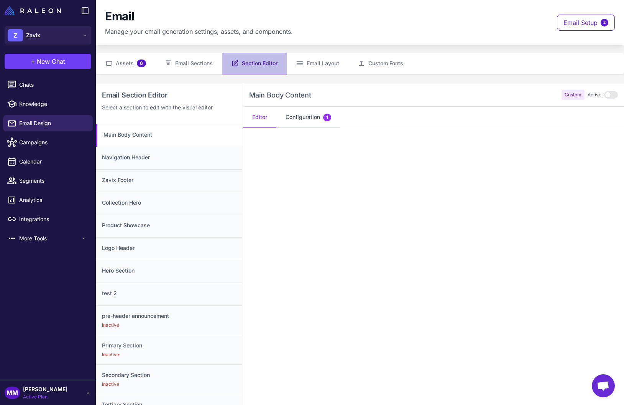
click at [308, 118] on button "Configuration 1" at bounding box center [308, 117] width 64 height 21
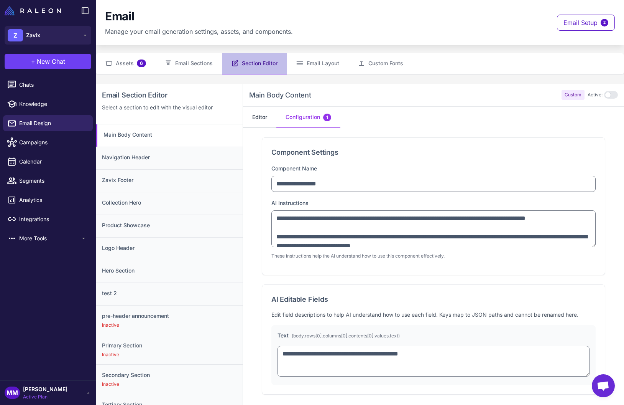
click at [250, 114] on button "Editor" at bounding box center [259, 117] width 33 height 21
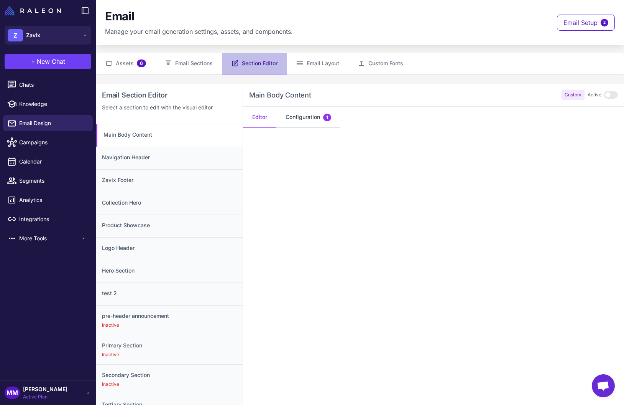
click at [308, 124] on button "Configuration 1" at bounding box center [308, 117] width 64 height 21
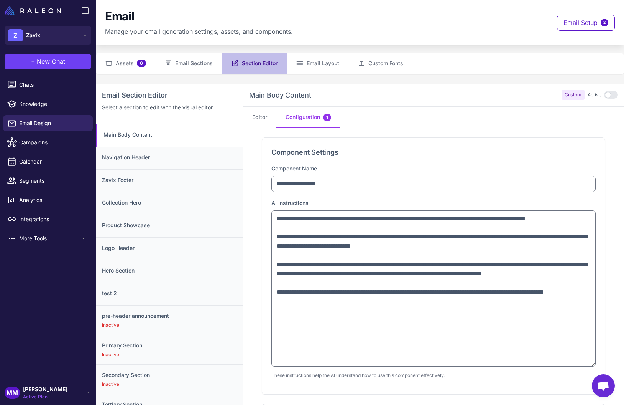
drag, startPoint x: 592, startPoint y: 244, endPoint x: 594, endPoint y: 390, distance: 146.1
click at [594, 0] on body "Support Mode: You are in production Z Zavix + New Chat Raleon Agents Send an em…" at bounding box center [312, 0] width 624 height 0
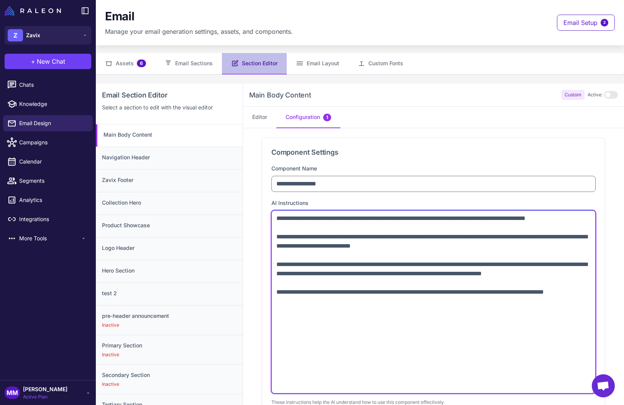
drag, startPoint x: 408, startPoint y: 219, endPoint x: 566, endPoint y: 218, distance: 157.6
click at [564, 218] on textarea "**********" at bounding box center [433, 301] width 324 height 183
click at [401, 249] on textarea "**********" at bounding box center [433, 301] width 324 height 183
click at [300, 282] on textarea "**********" at bounding box center [433, 301] width 324 height 183
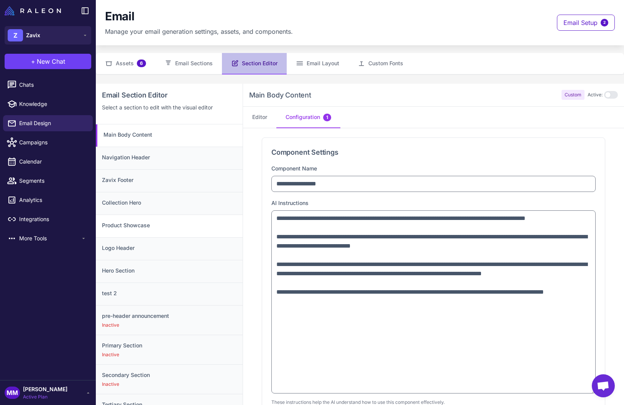
click at [146, 229] on div "Product Showcase" at bounding box center [169, 225] width 147 height 23
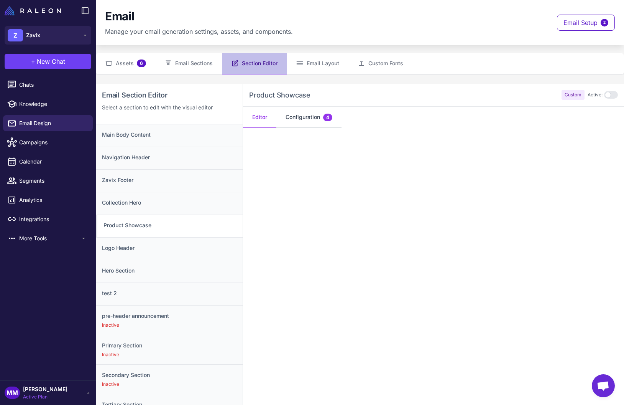
click at [305, 115] on button "Configuration 4" at bounding box center [308, 117] width 65 height 21
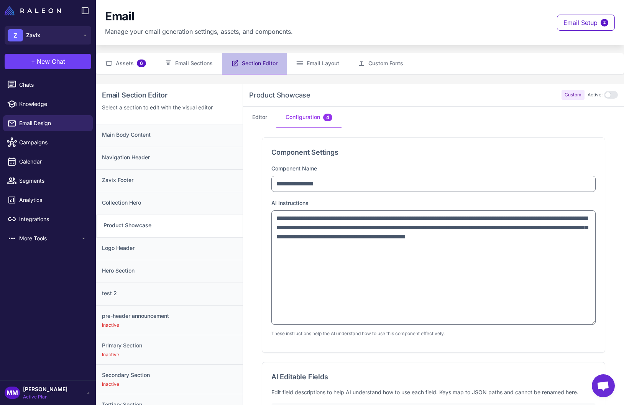
drag, startPoint x: 592, startPoint y: 244, endPoint x: 584, endPoint y: 322, distance: 77.8
click at [584, 322] on textarea "**********" at bounding box center [433, 267] width 324 height 114
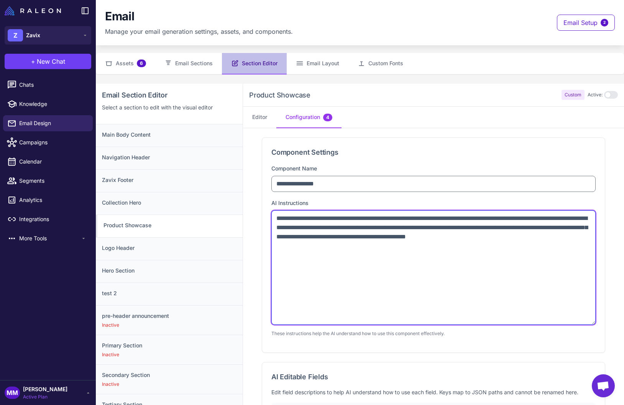
drag, startPoint x: 387, startPoint y: 219, endPoint x: 438, endPoint y: 220, distance: 50.6
click at [438, 220] on textarea "**********" at bounding box center [433, 267] width 324 height 114
click at [332, 245] on textarea "**********" at bounding box center [433, 267] width 324 height 114
drag, startPoint x: 320, startPoint y: 246, endPoint x: 274, endPoint y: 215, distance: 55.4
click at [274, 215] on textarea "**********" at bounding box center [433, 267] width 324 height 114
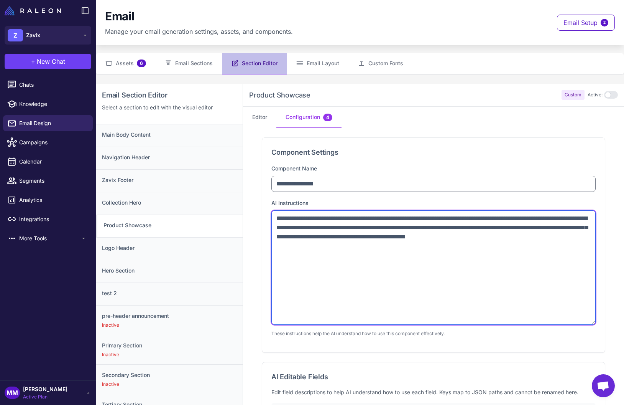
click at [295, 227] on textarea "**********" at bounding box center [433, 267] width 324 height 114
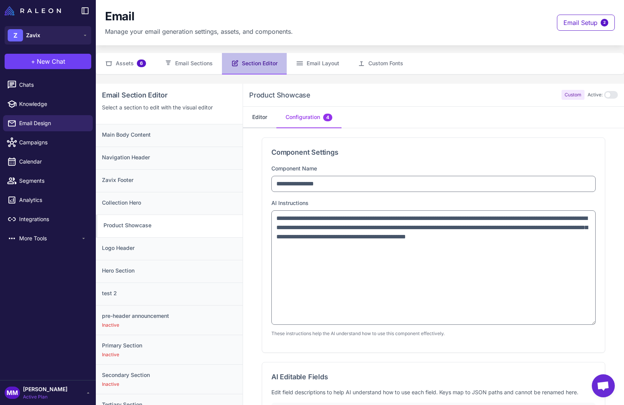
click at [256, 116] on button "Editor" at bounding box center [259, 117] width 33 height 21
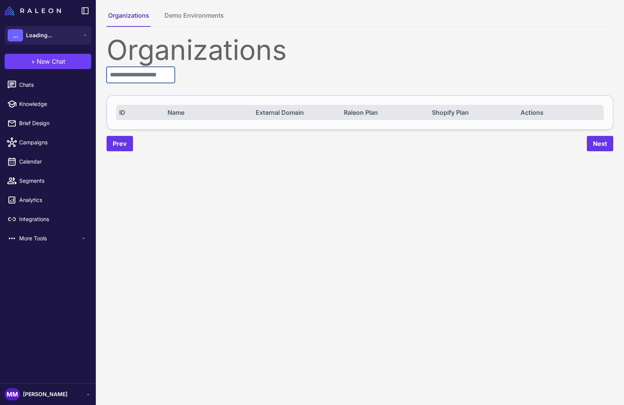
click at [128, 76] on input "text" at bounding box center [141, 75] width 68 height 16
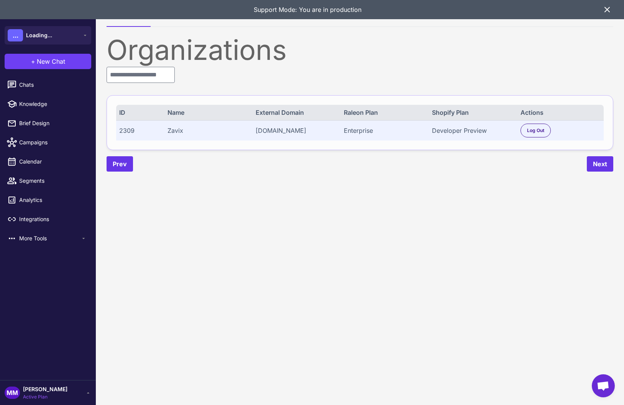
click at [51, 392] on span "[PERSON_NAME]" at bounding box center [45, 389] width 44 height 8
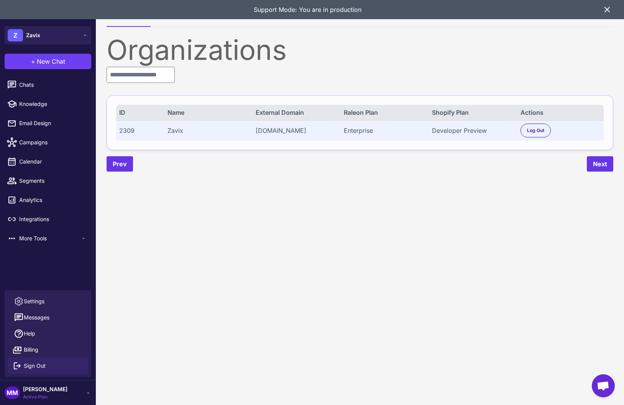
click at [45, 360] on button "Sign Out" at bounding box center [48, 365] width 81 height 16
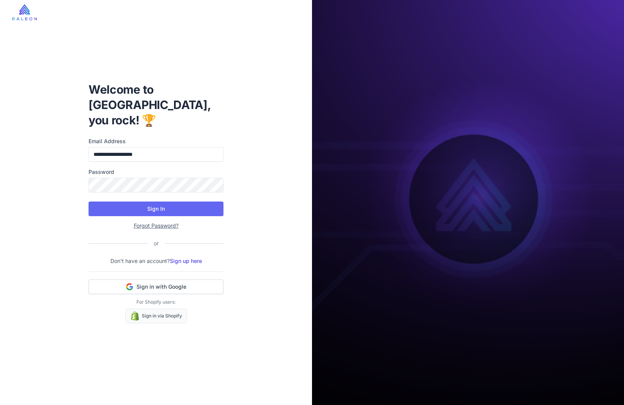
click at [150, 137] on label "Email Address" at bounding box center [156, 141] width 135 height 8
click at [150, 147] on input "**********" at bounding box center [156, 154] width 135 height 15
click at [161, 147] on input "**********" at bounding box center [156, 154] width 135 height 15
type input "**********"
click at [142, 201] on button "Sign In" at bounding box center [156, 208] width 135 height 15
